Goal: Task Accomplishment & Management: Complete application form

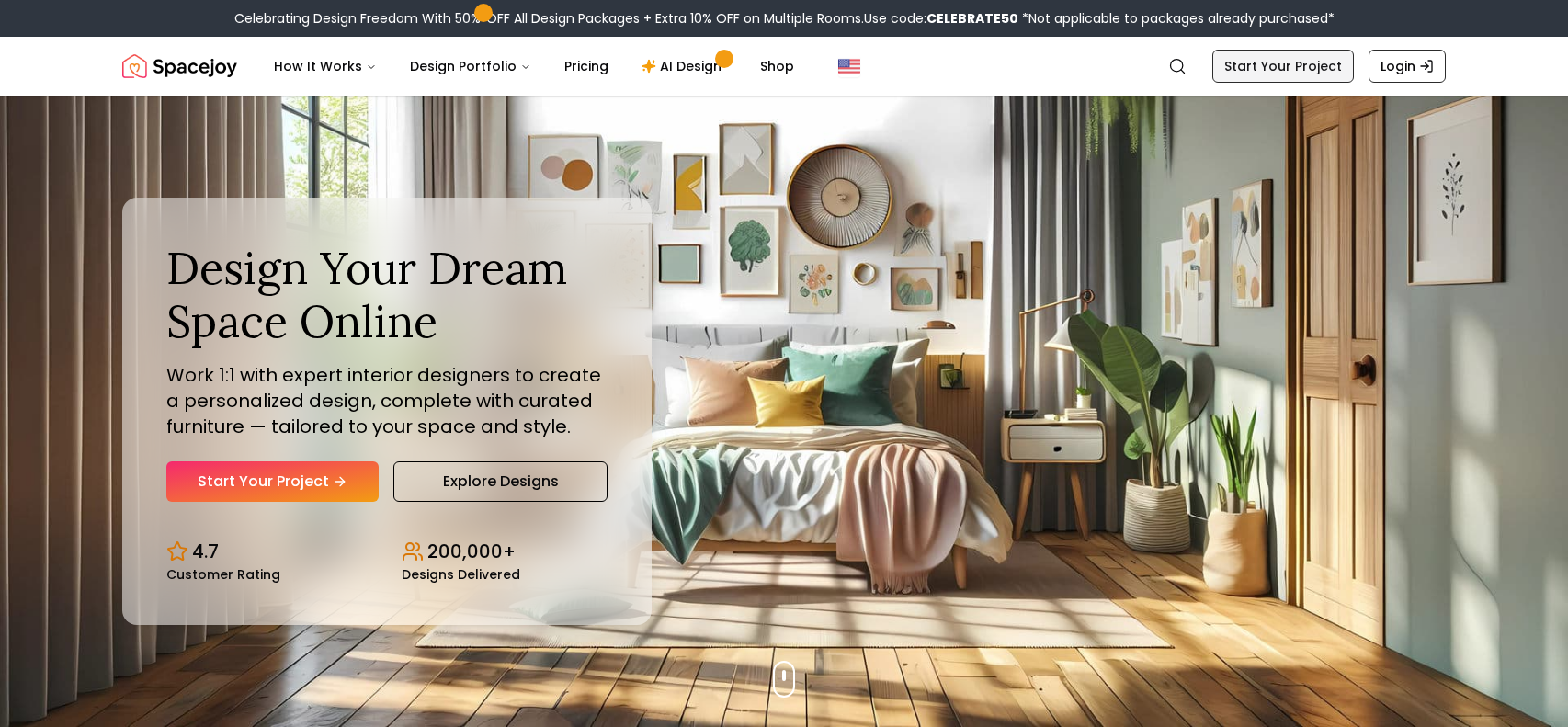
click at [1307, 69] on link "Start Your Project" at bounding box center [1283, 66] width 141 height 33
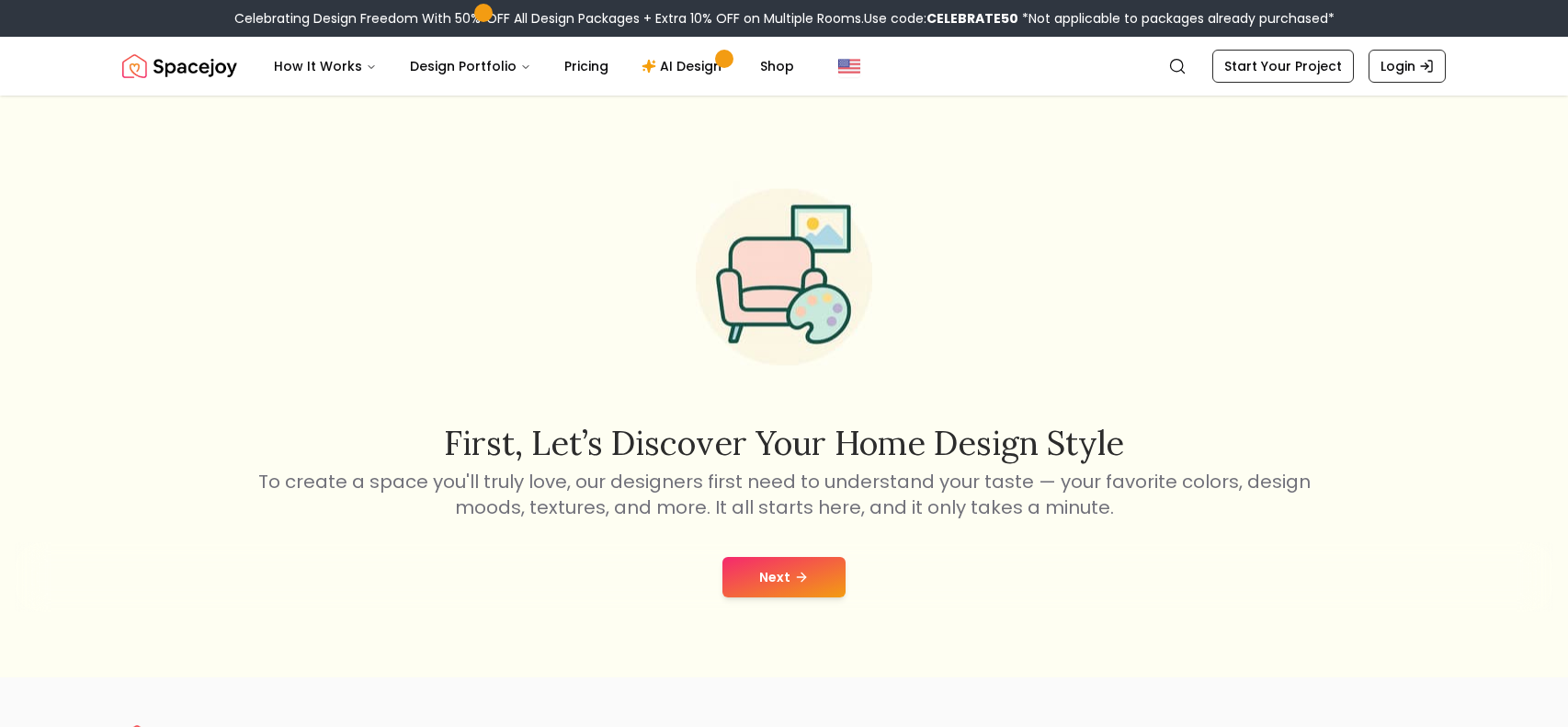
click at [816, 578] on button "Next" at bounding box center [784, 577] width 123 height 41
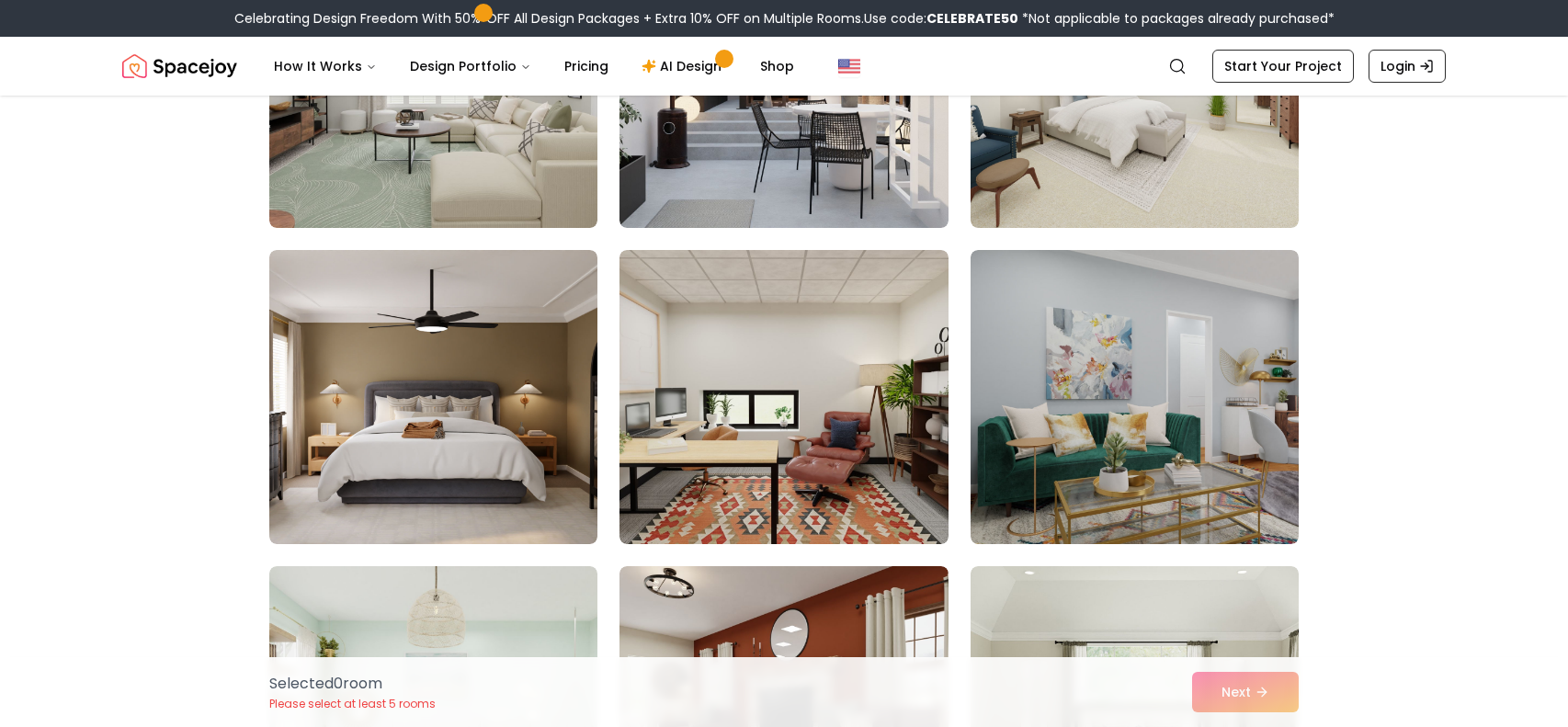
scroll to position [2232, 0]
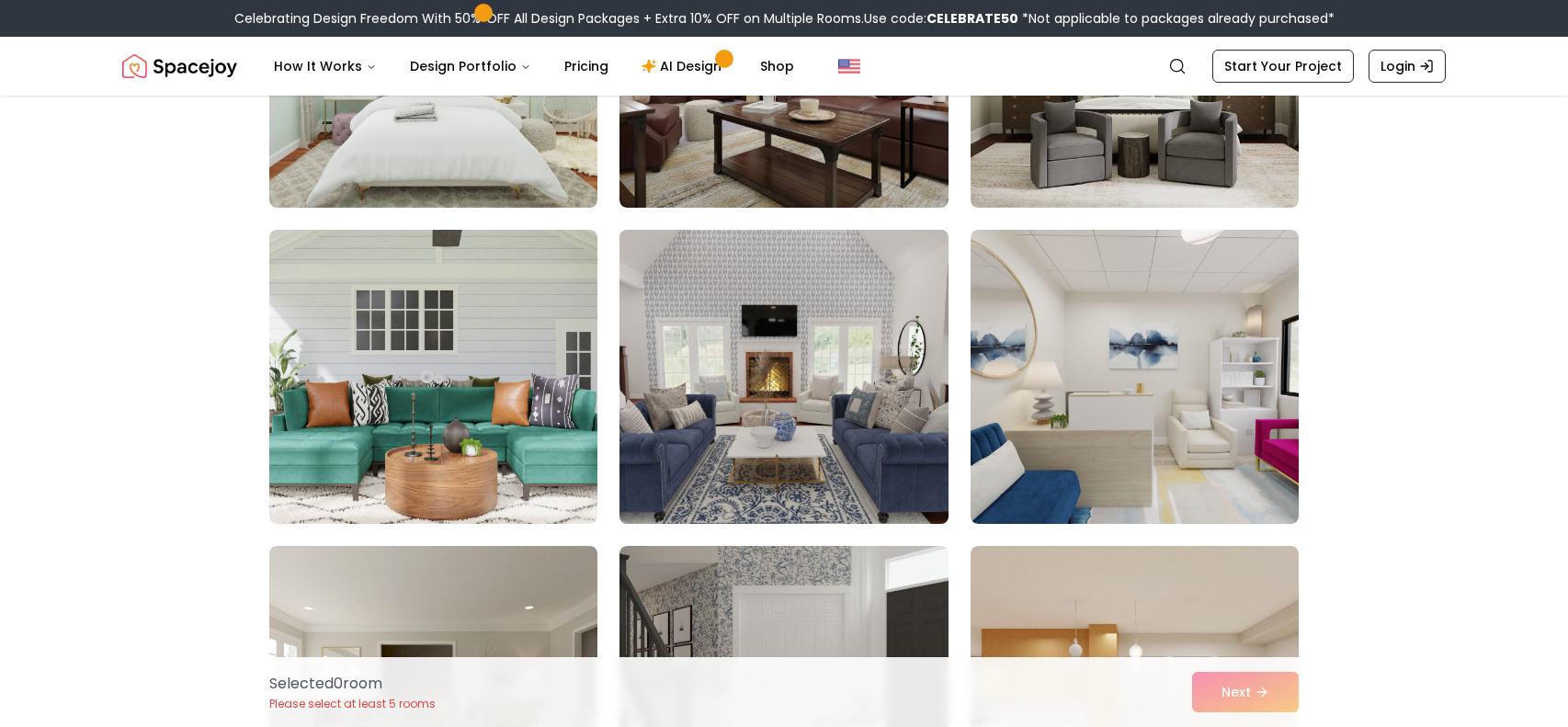
click at [910, 437] on img at bounding box center [784, 377] width 345 height 309
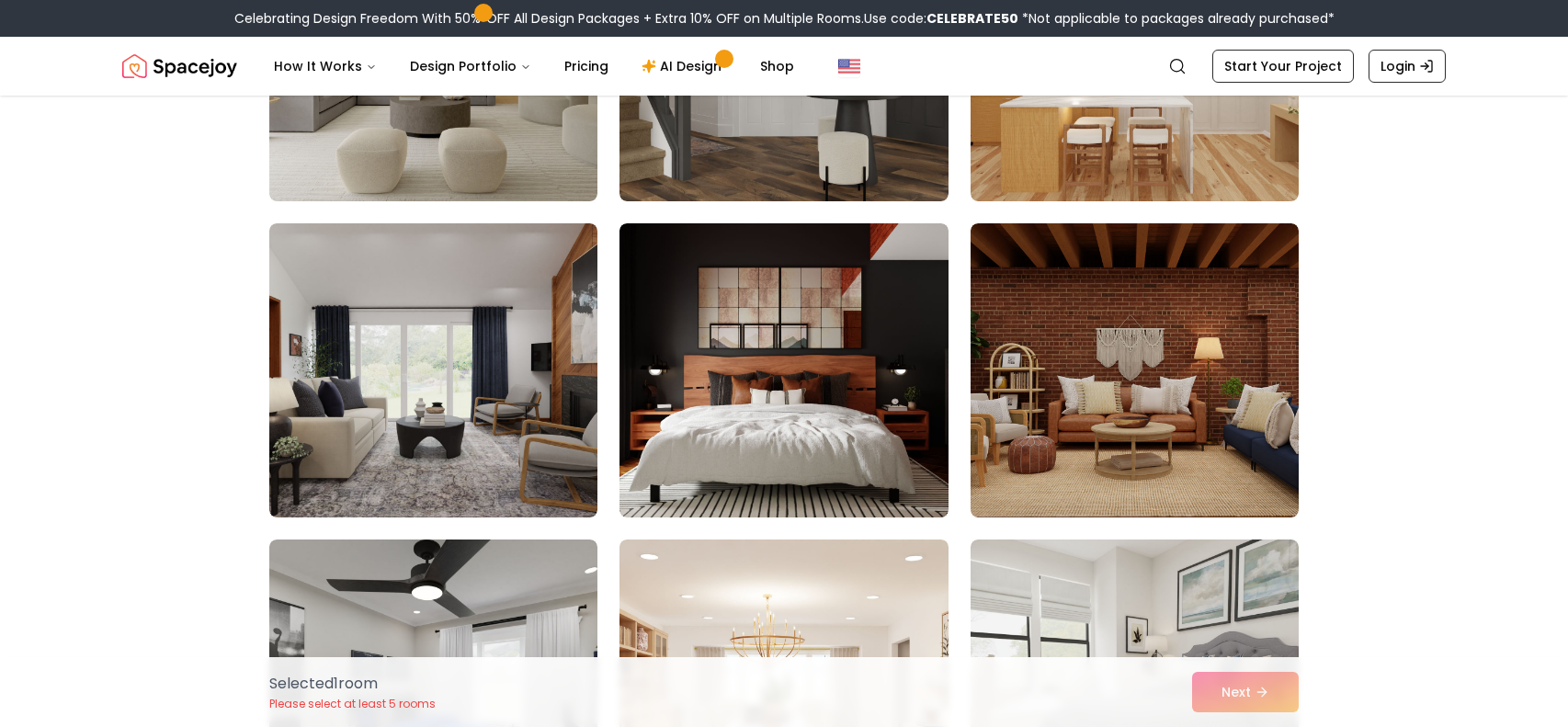
scroll to position [2923, 0]
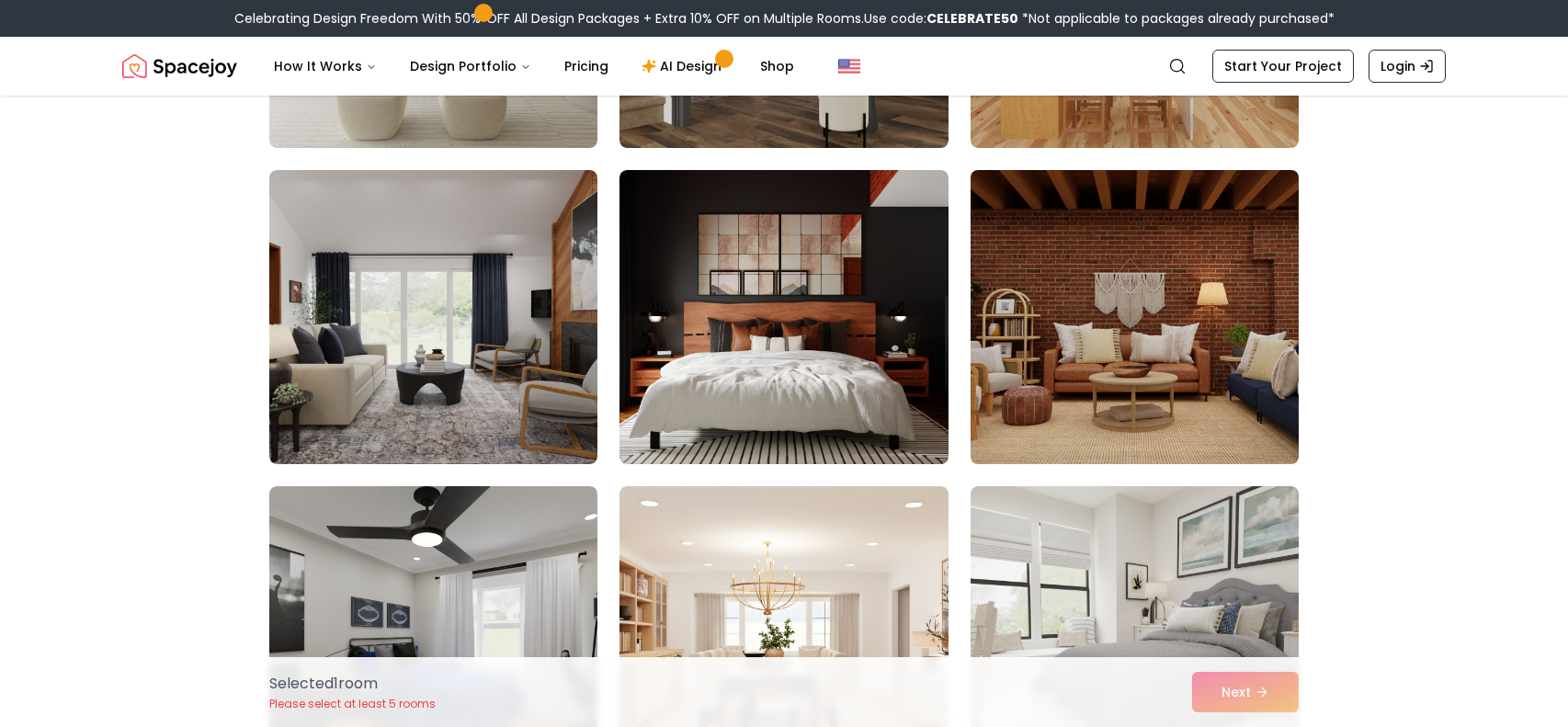
click at [1111, 319] on img at bounding box center [1134, 317] width 345 height 309
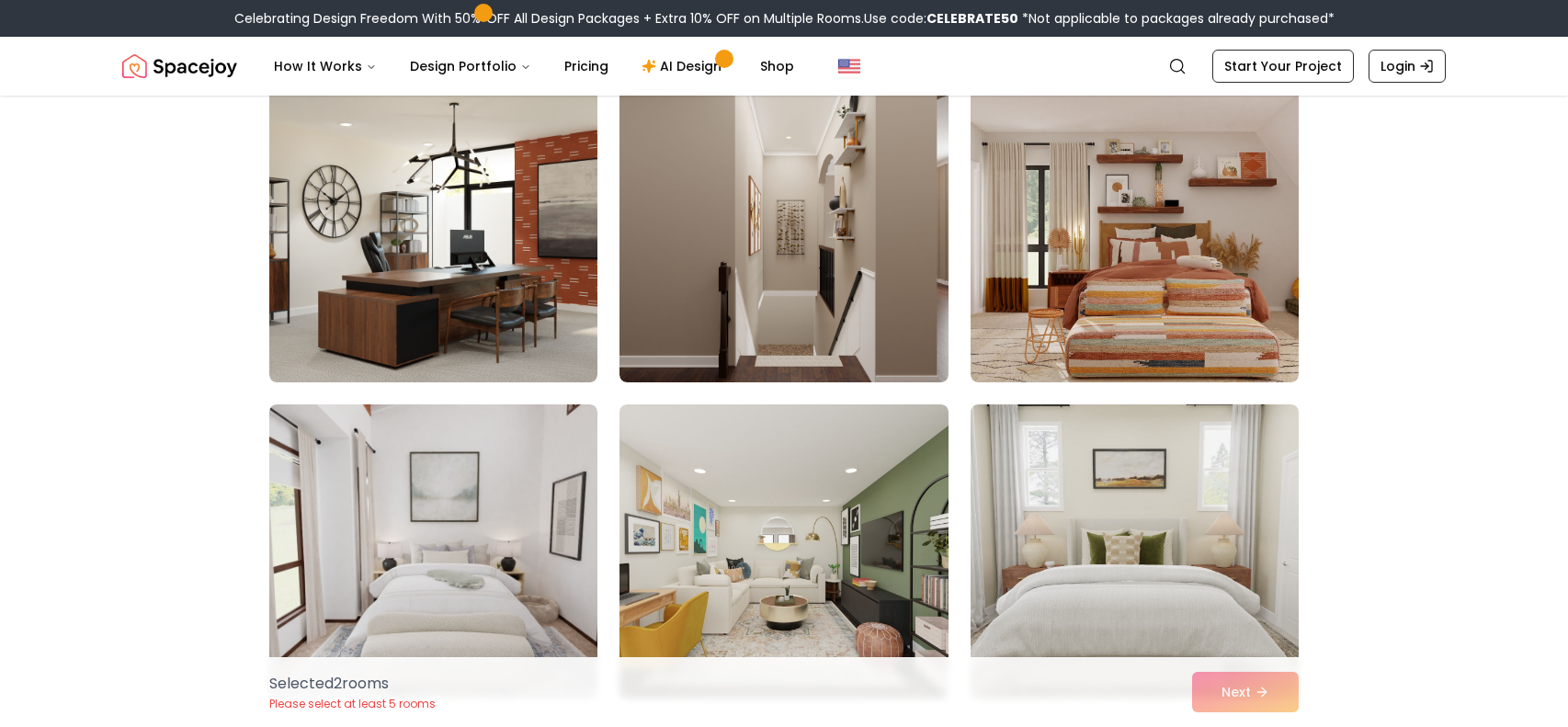
scroll to position [6679, 0]
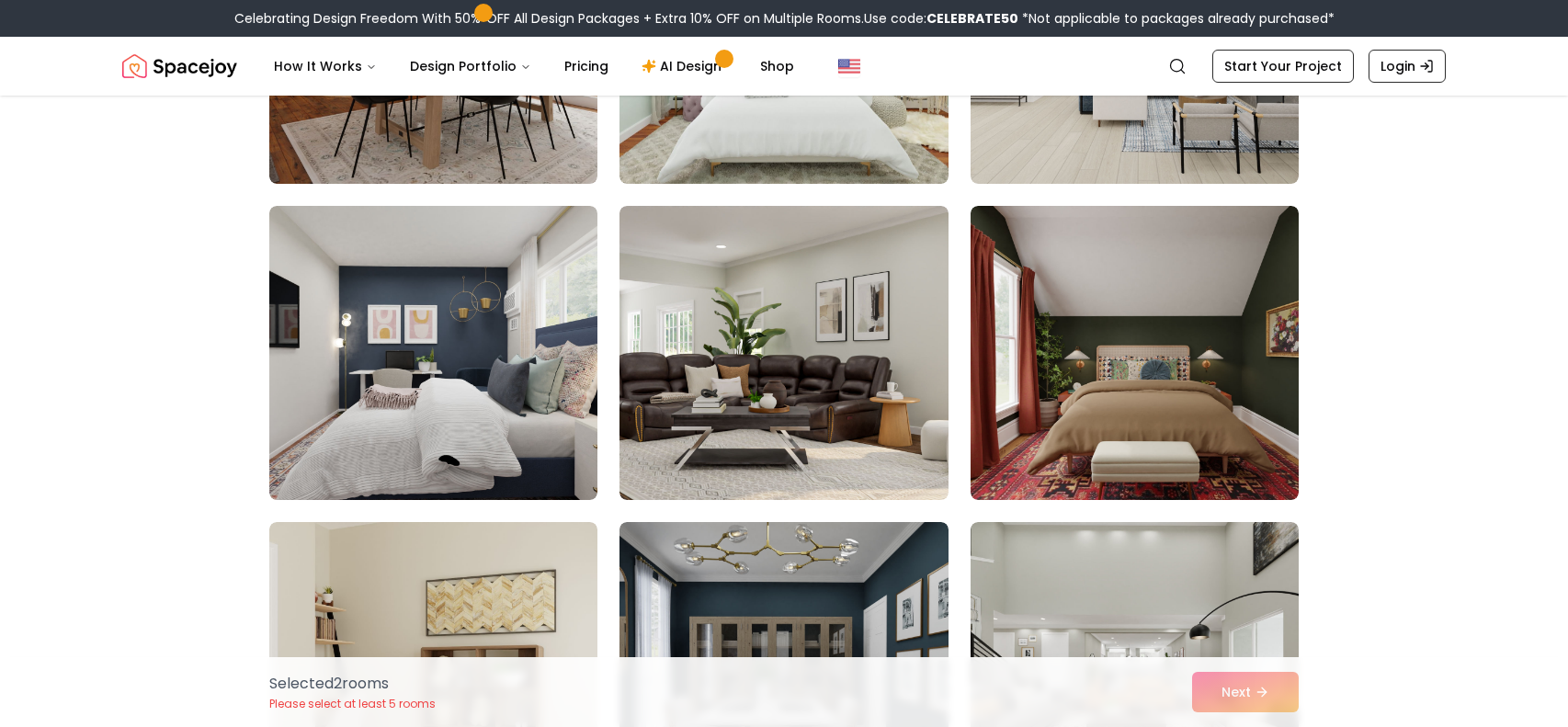
click at [1275, 689] on div "Selected 2 room s Please select at least 5 rooms Next" at bounding box center [784, 691] width 1059 height 70
click at [686, 66] on link "AI Design" at bounding box center [684, 66] width 115 height 37
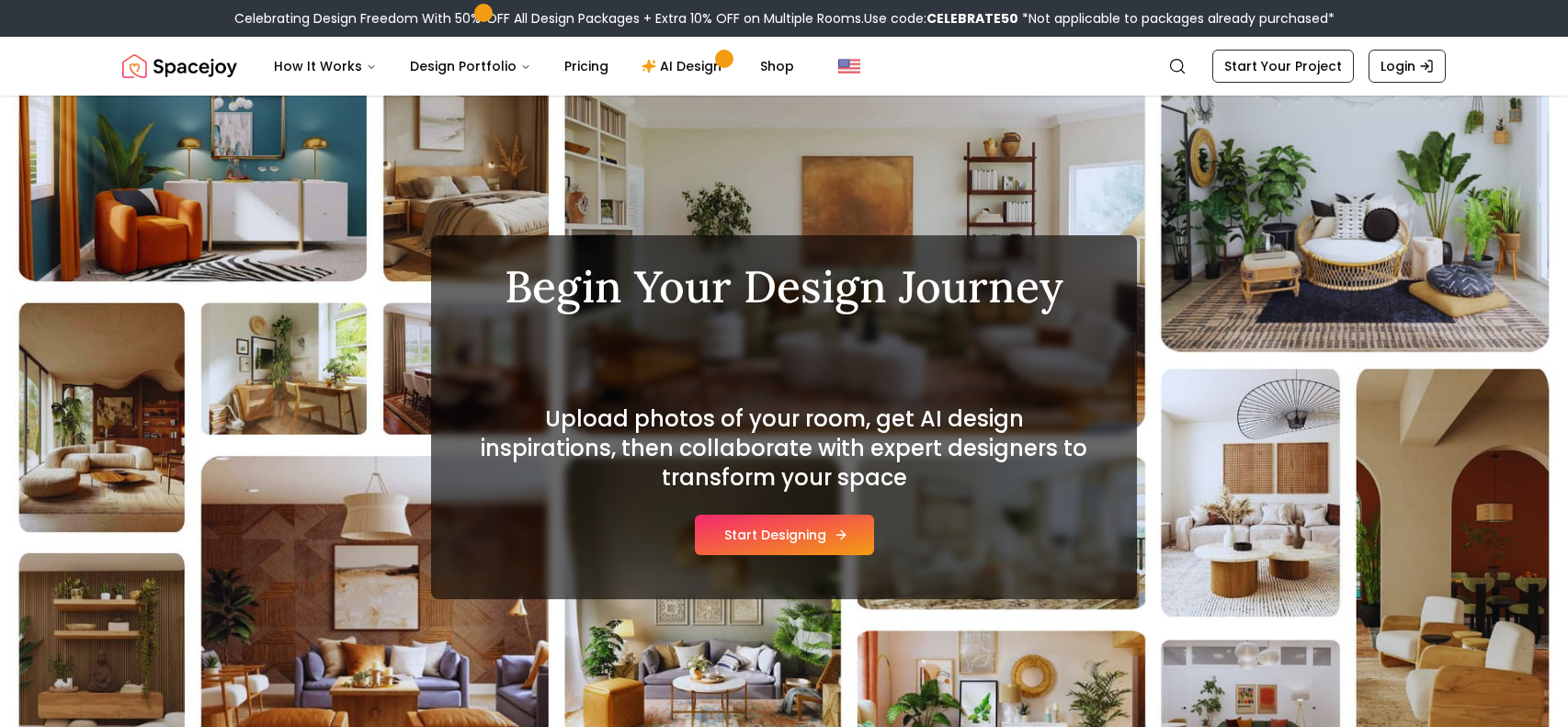
click at [784, 546] on button "Start Designing" at bounding box center [784, 534] width 179 height 41
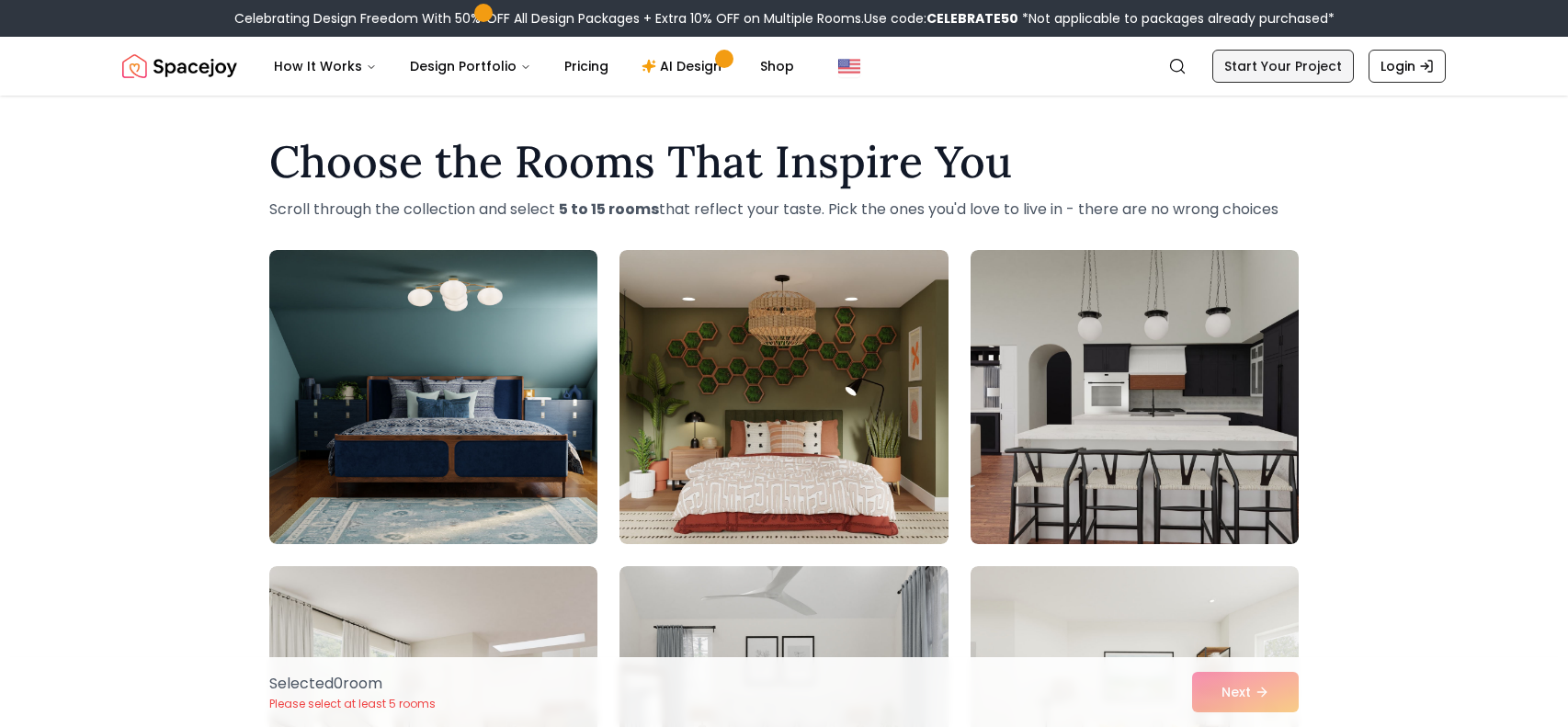
click at [1272, 61] on link "Start Your Project" at bounding box center [1283, 66] width 141 height 33
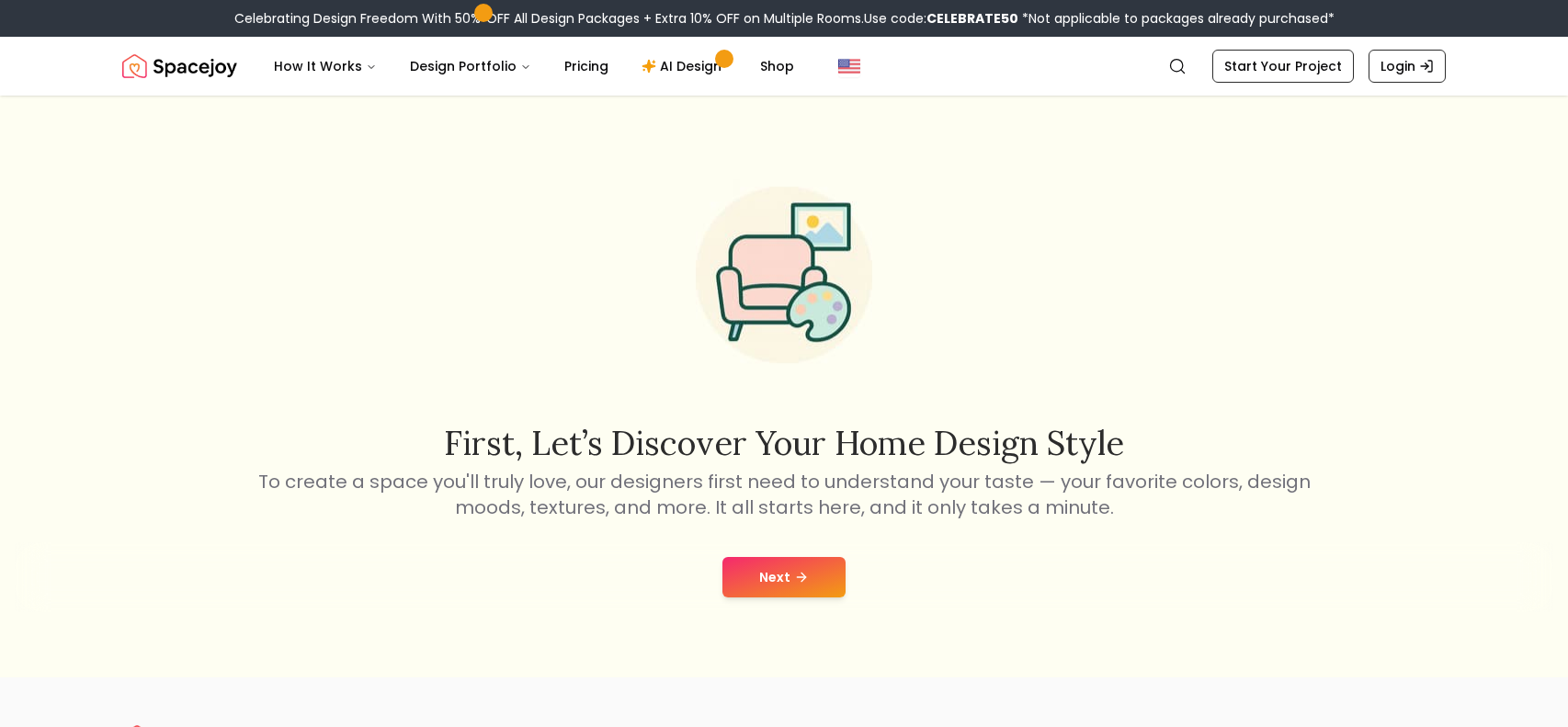
click at [794, 592] on button "Next" at bounding box center [784, 577] width 123 height 41
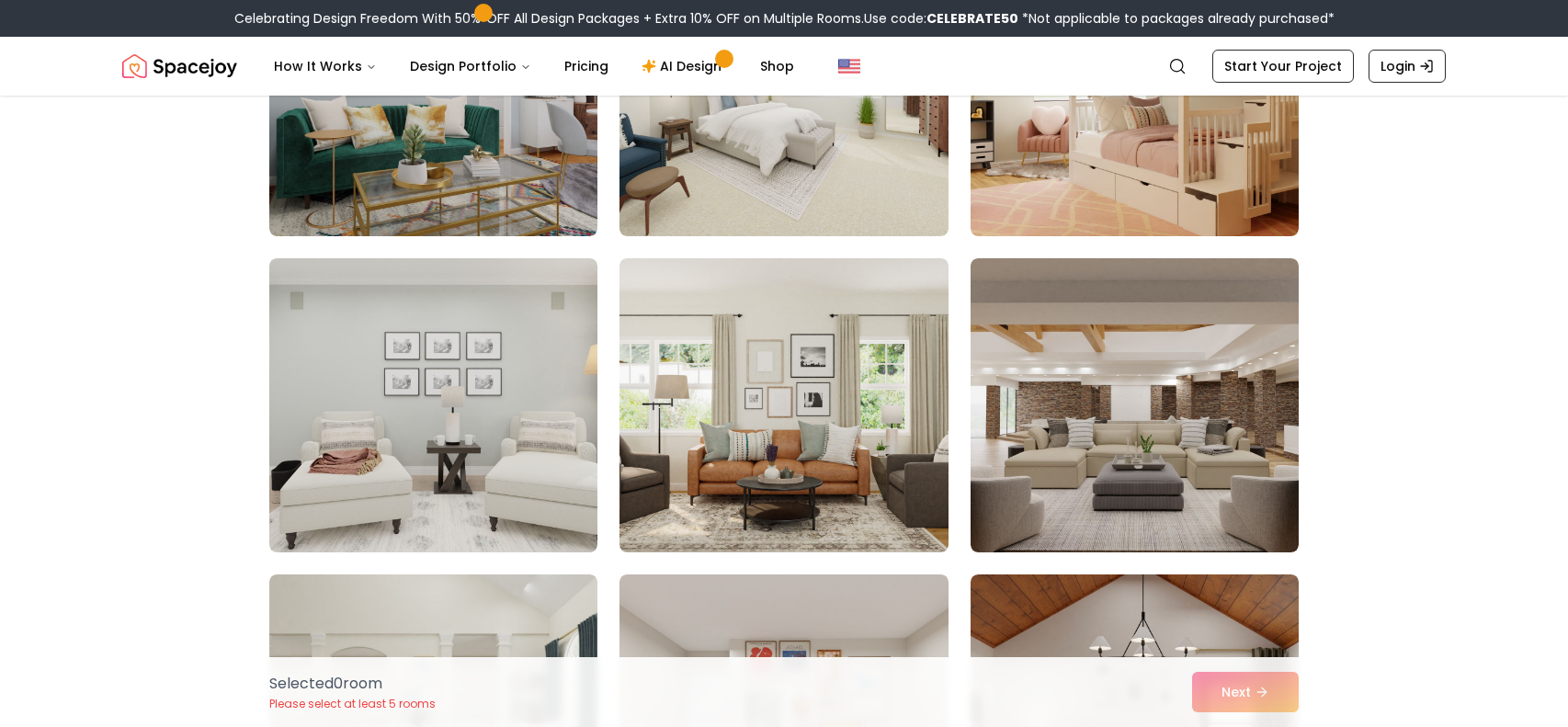
scroll to position [3792, 0]
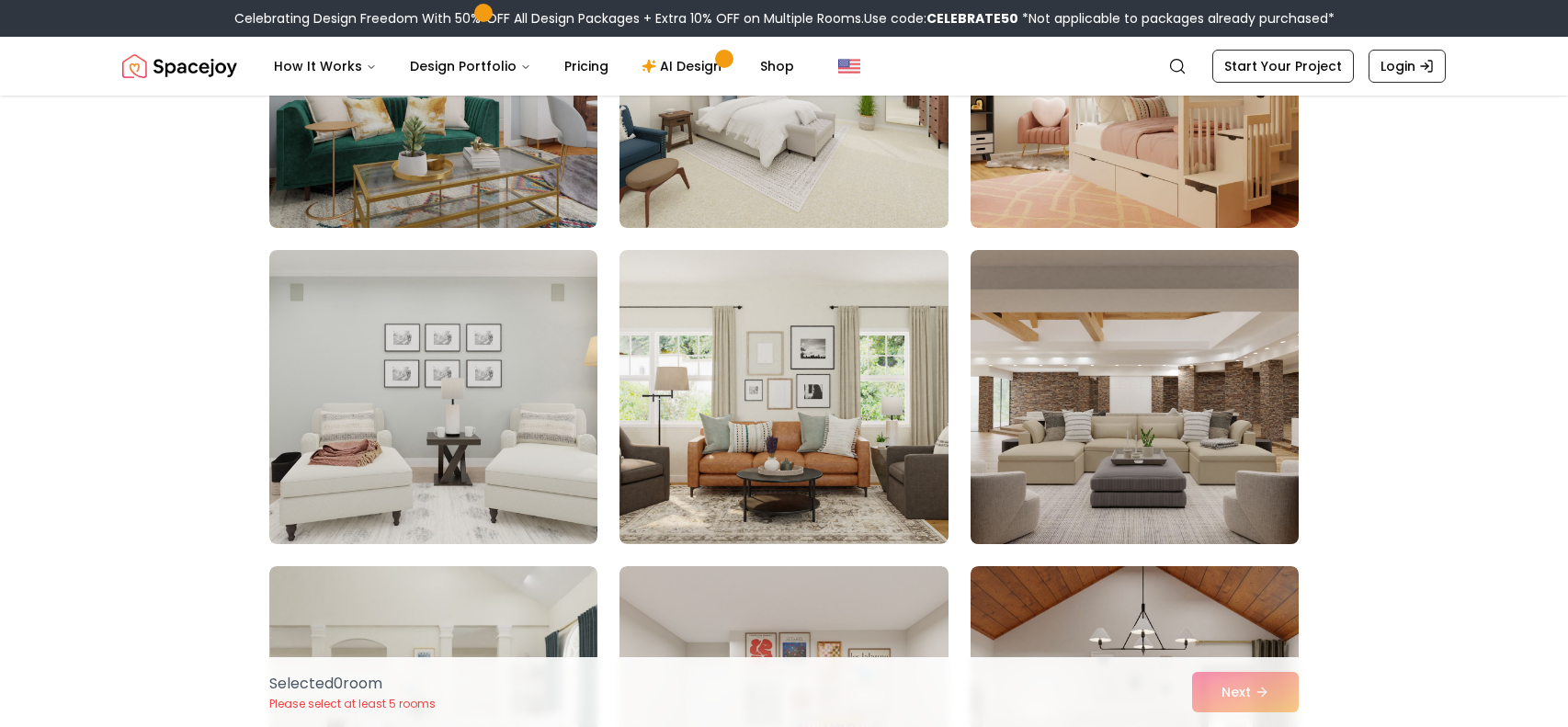
click at [1235, 490] on img at bounding box center [1134, 396] width 345 height 309
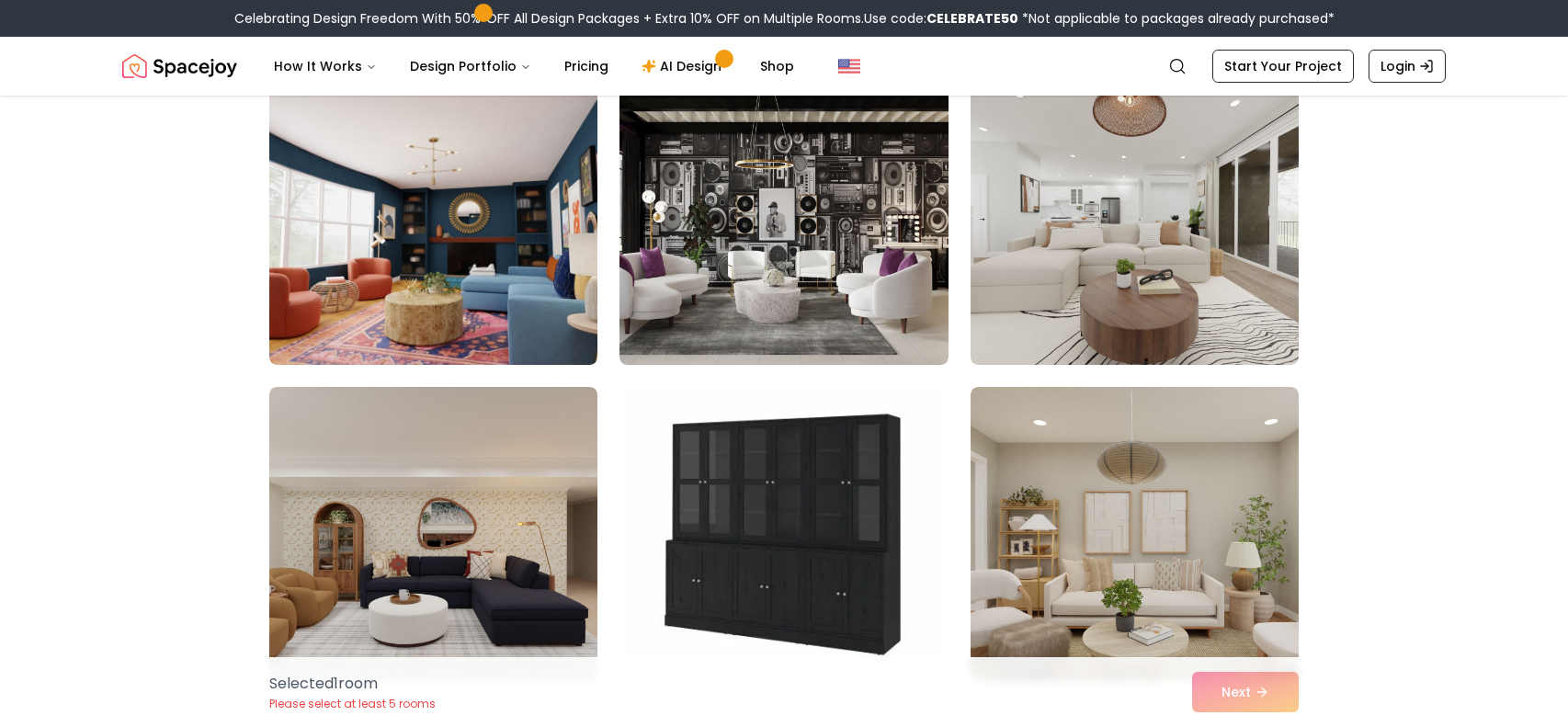
scroll to position [9064, 0]
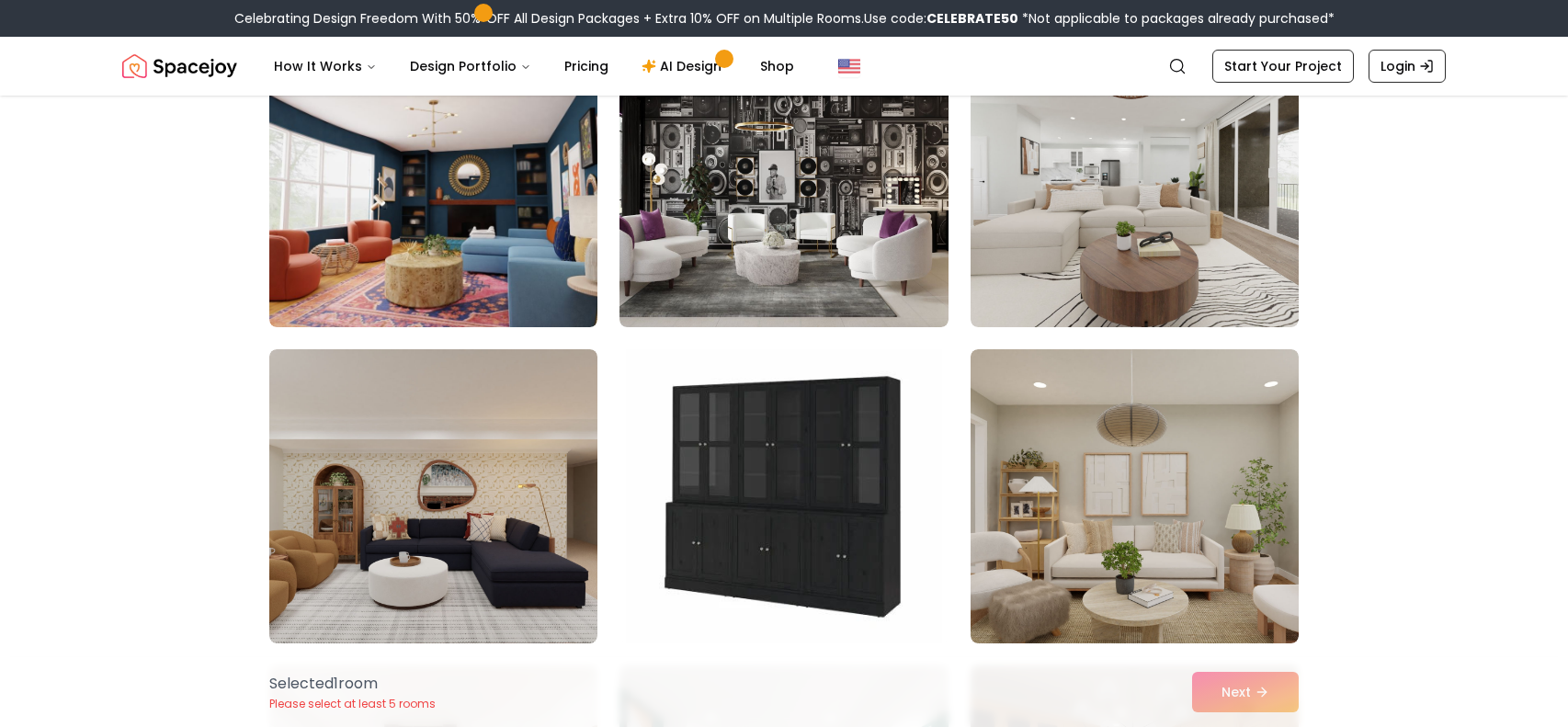
click at [1273, 695] on div "Selected 1 room Please select at least 5 rooms Next" at bounding box center [784, 691] width 1059 height 70
